Goal: Information Seeking & Learning: Learn about a topic

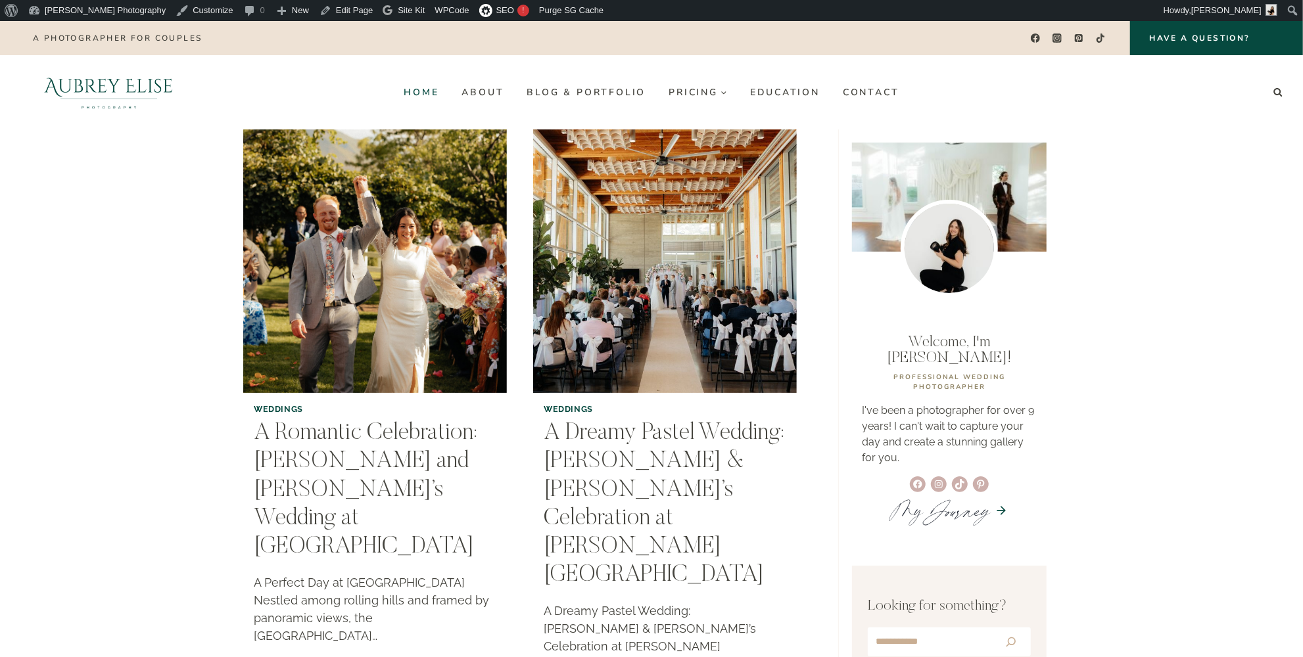
click at [421, 95] on link "Home" at bounding box center [421, 92] width 58 height 21
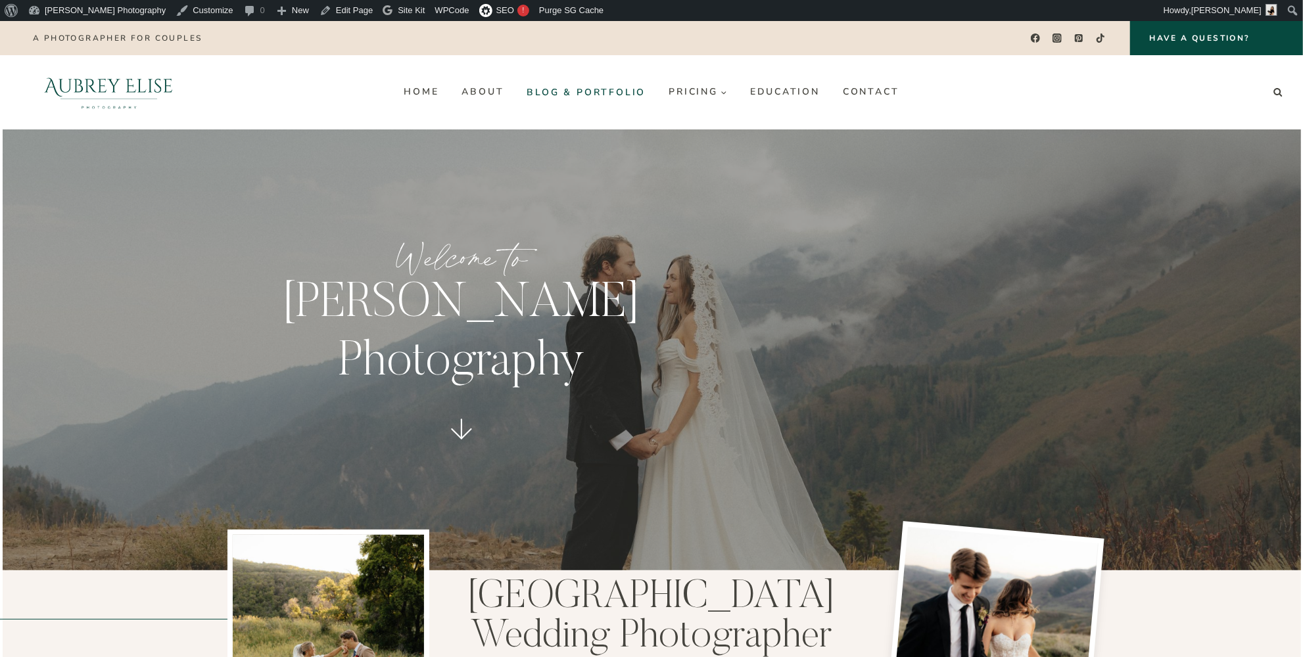
click at [605, 101] on link "Blog & Portfolio" at bounding box center [586, 92] width 142 height 21
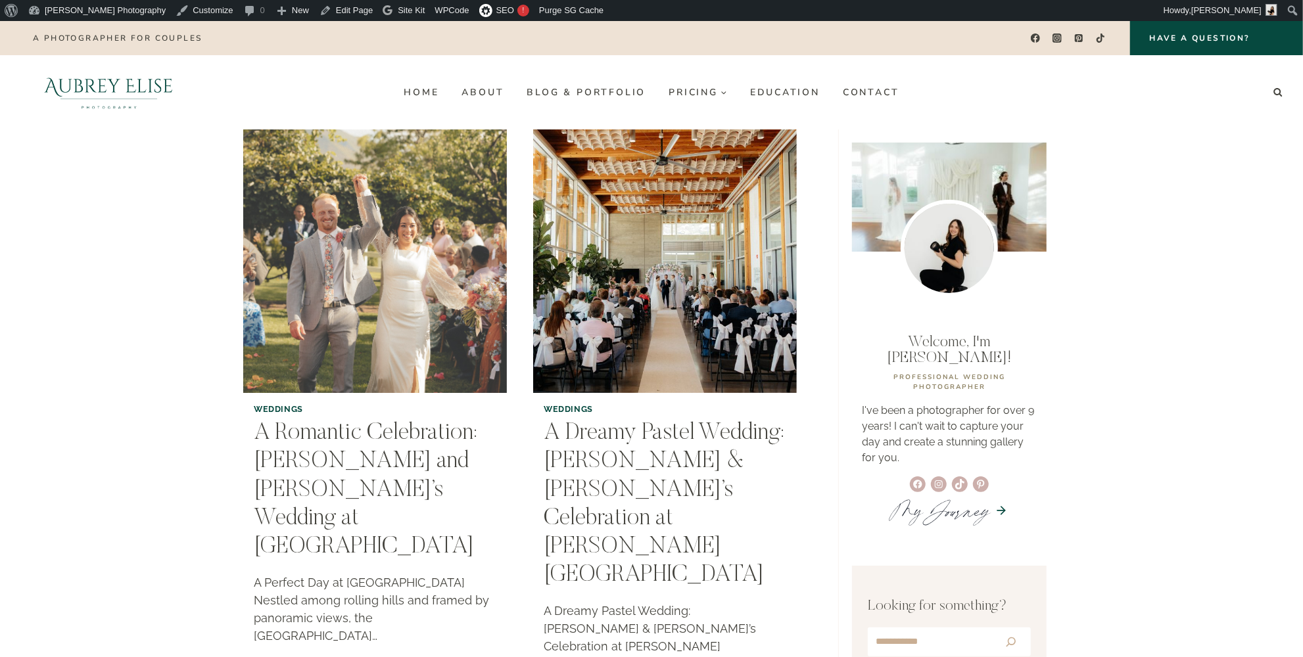
click at [340, 302] on img "A Romantic Celebration: Elisa and Lochlyn’s Wedding at Northridge Valley Event …" at bounding box center [375, 261] width 269 height 269
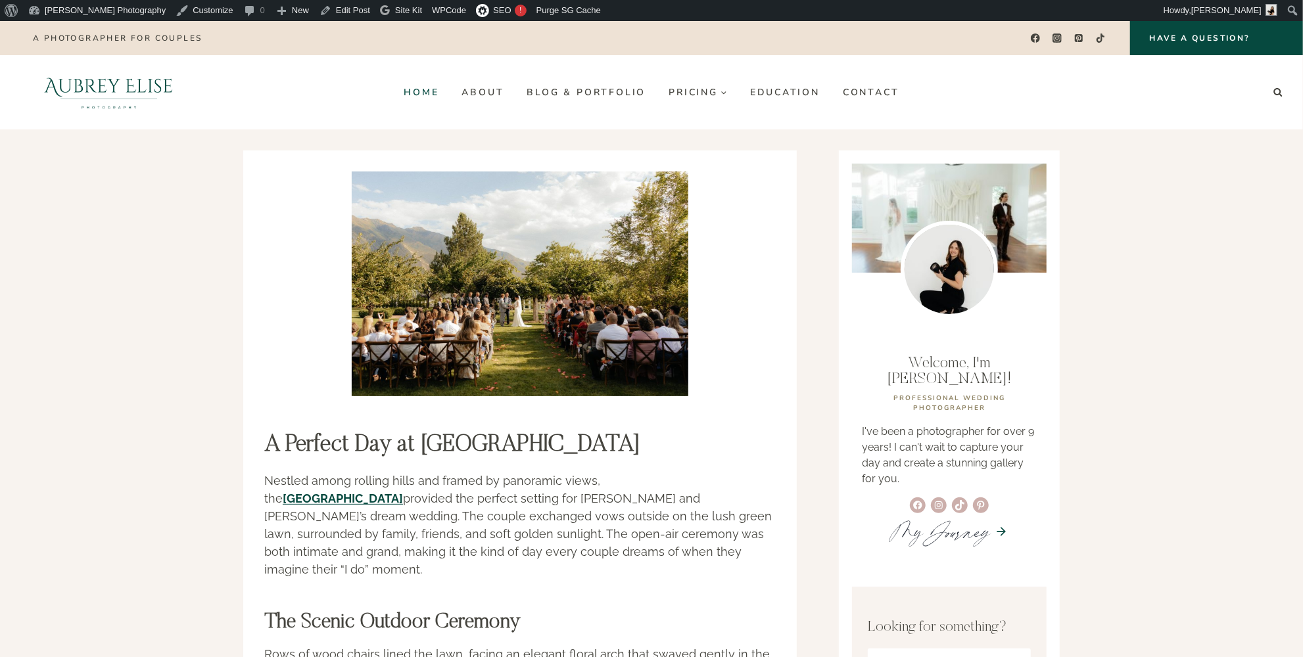
click at [427, 92] on link "Home" at bounding box center [421, 92] width 58 height 21
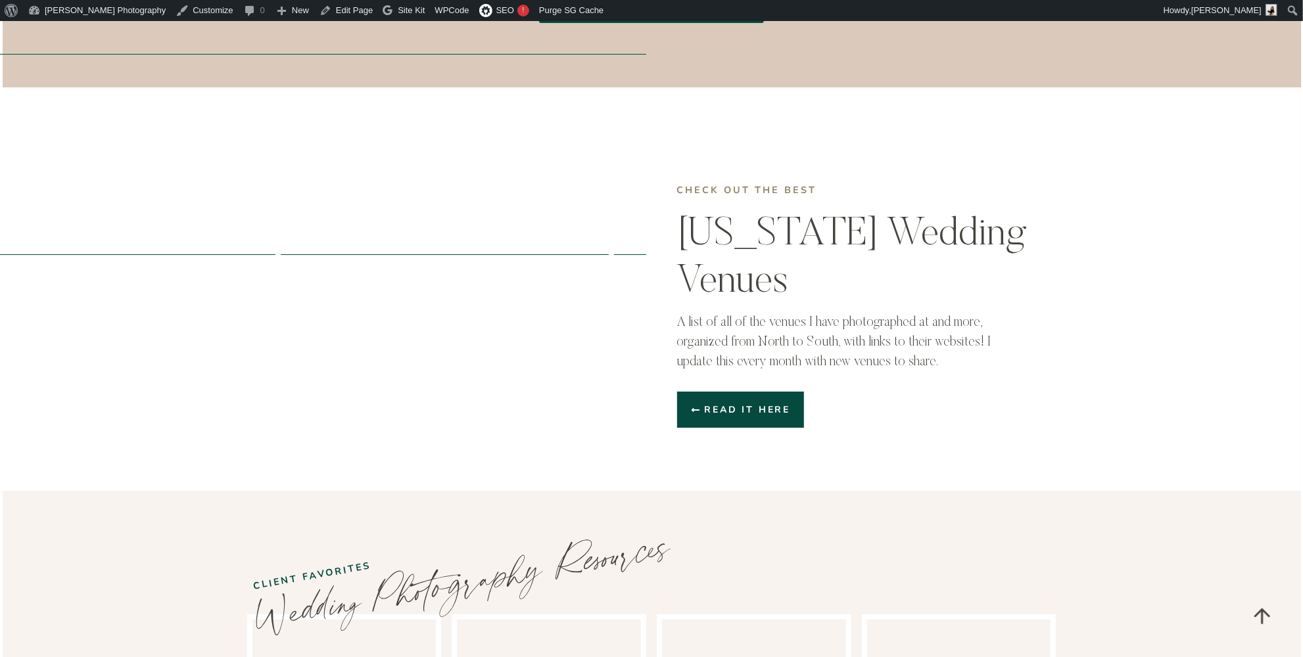
scroll to position [3585, 0]
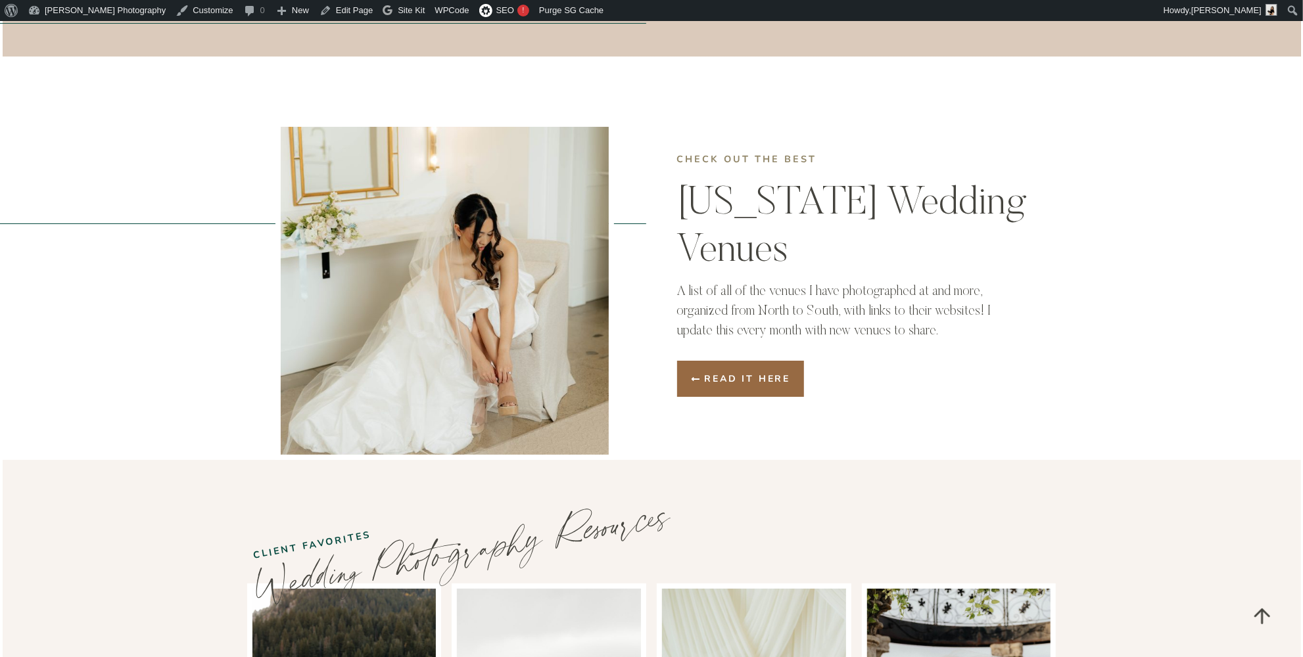
click at [726, 361] on link "Read it here" at bounding box center [741, 379] width 128 height 36
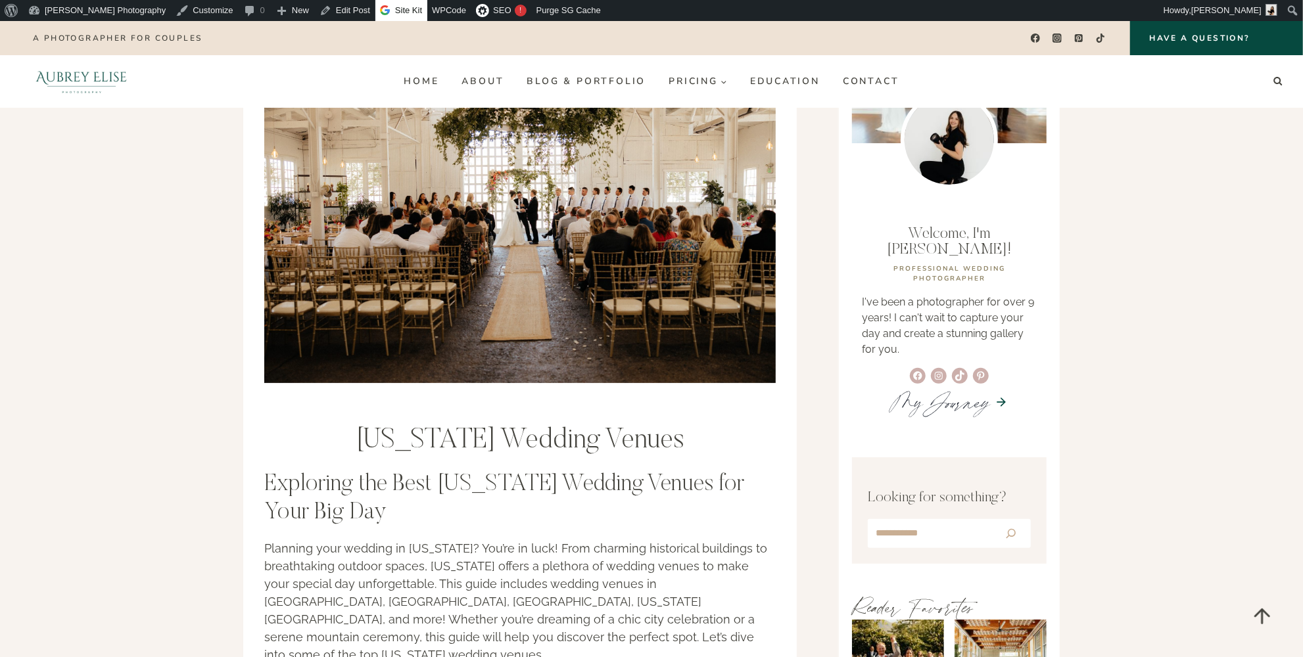
scroll to position [119, 0]
